Goal: Information Seeking & Learning: Learn about a topic

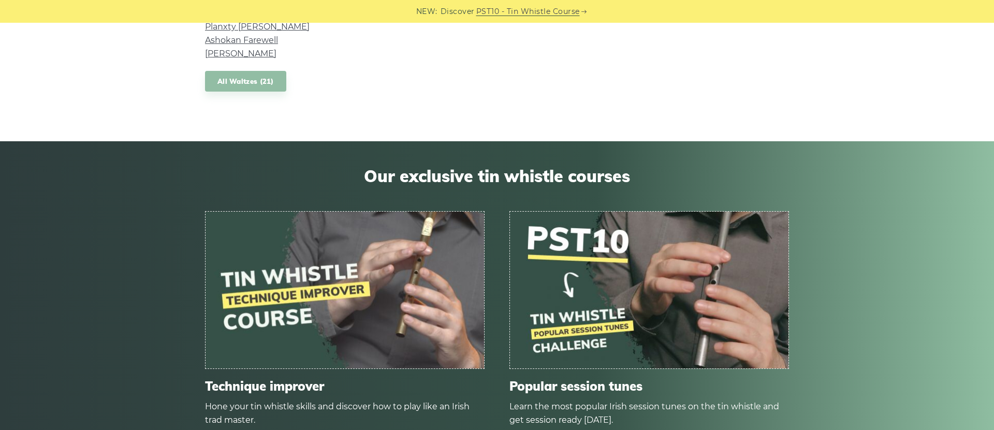
scroll to position [1015, 0]
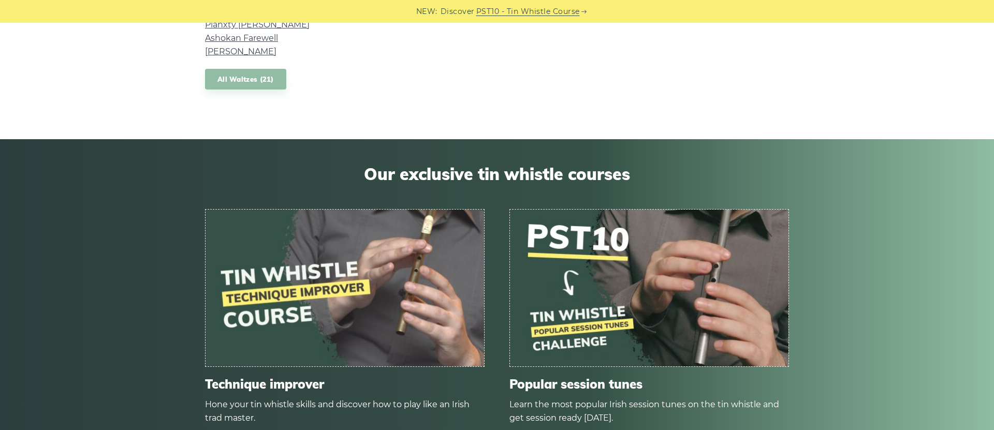
click at [328, 300] on img at bounding box center [345, 288] width 279 height 157
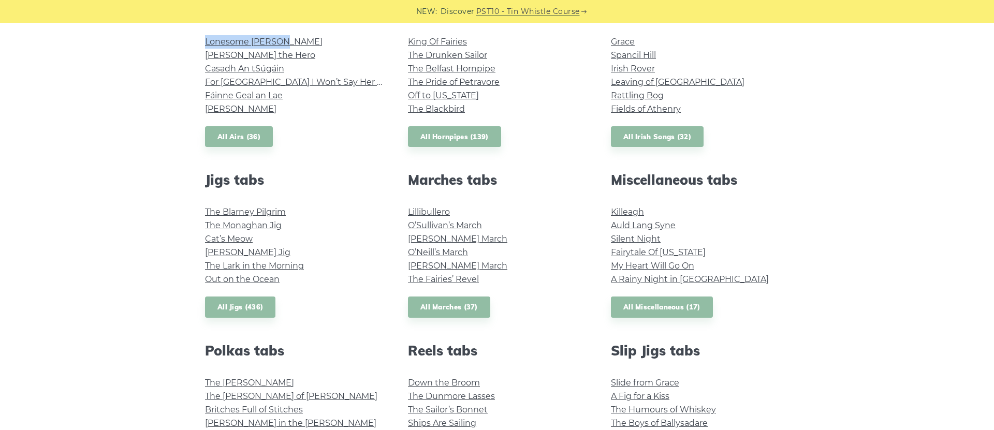
scroll to position [386, 0]
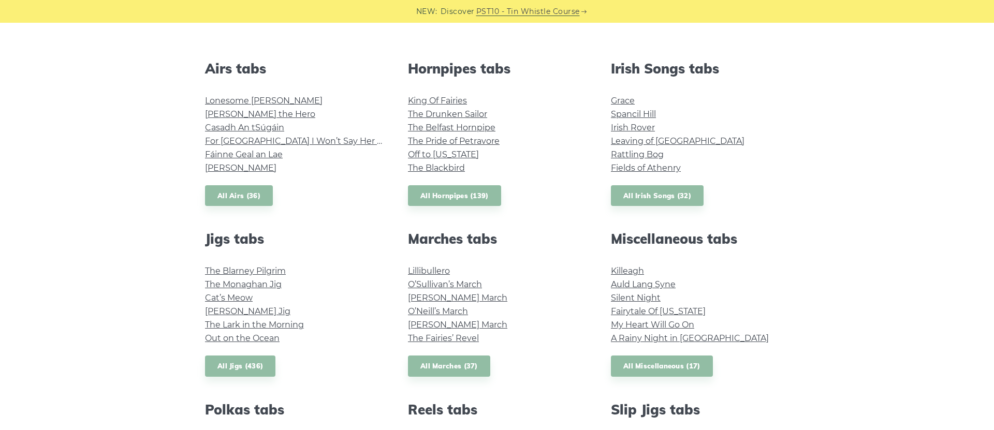
click at [93, 136] on div "Popular tin whistle songs & tunes Wild Rover Inisheer Galway Girl Whiskey in th…" at bounding box center [497, 327] width 994 height 832
click at [242, 196] on link "All Airs (36)" at bounding box center [239, 195] width 68 height 21
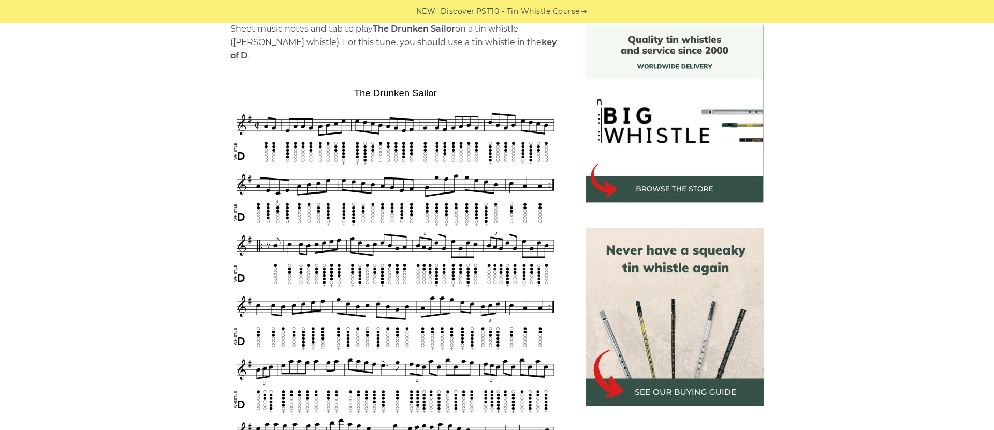
scroll to position [276, 0]
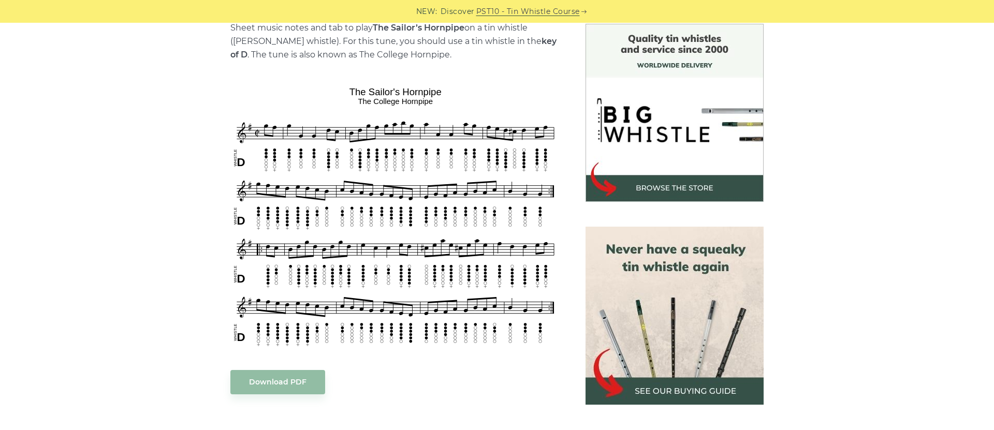
scroll to position [275, 0]
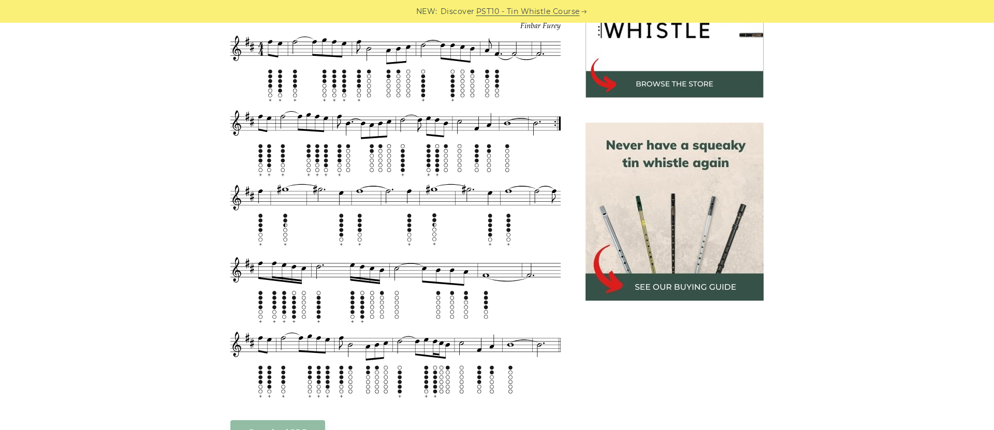
scroll to position [378, 0]
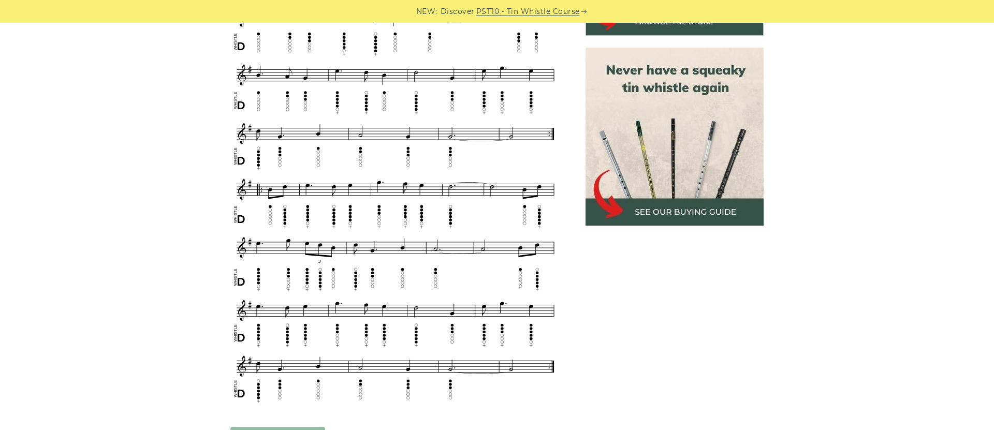
scroll to position [424, 0]
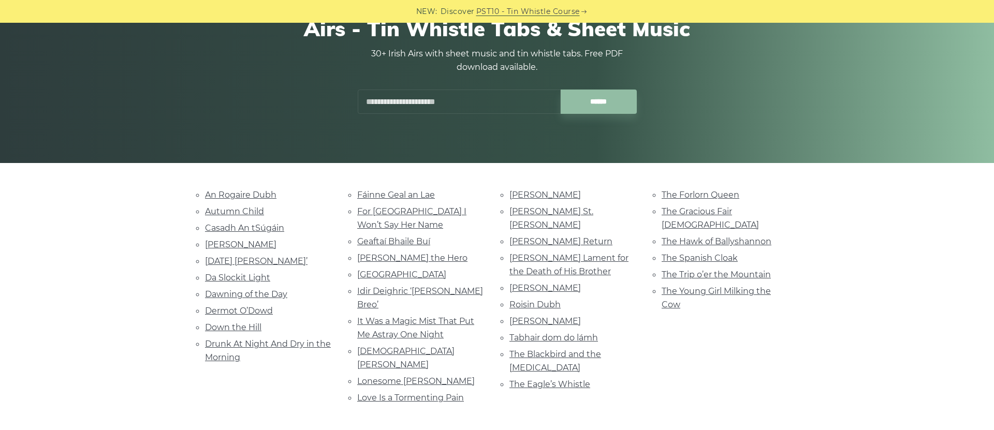
scroll to position [114, 0]
